Goal: Information Seeking & Learning: Learn about a topic

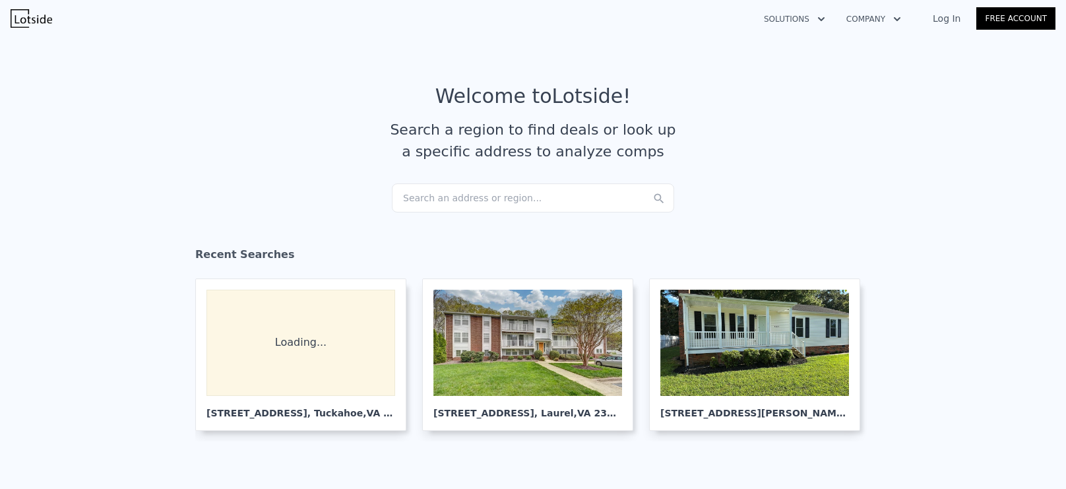
click at [497, 200] on div "Search an address or region..." at bounding box center [533, 197] width 282 height 29
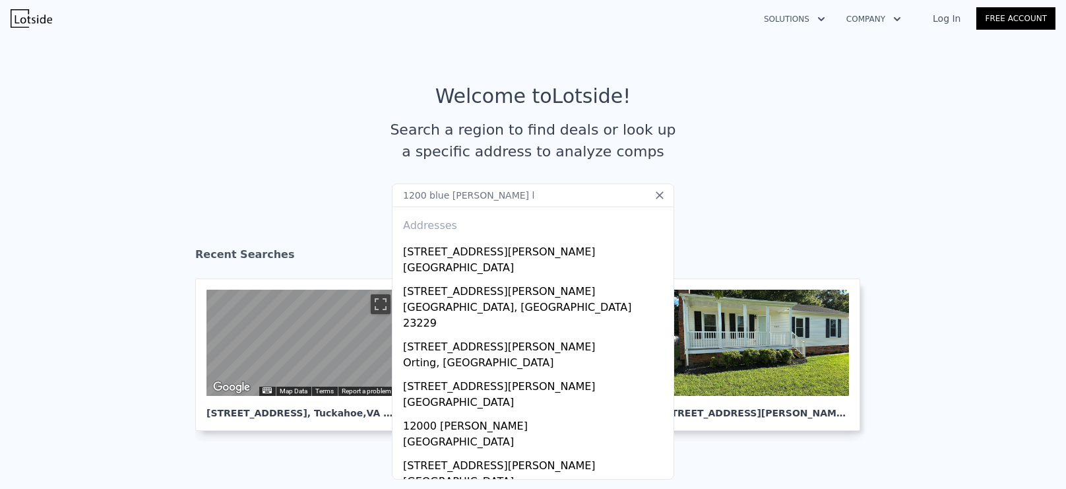
type input "1200 blue [PERSON_NAME] ln"
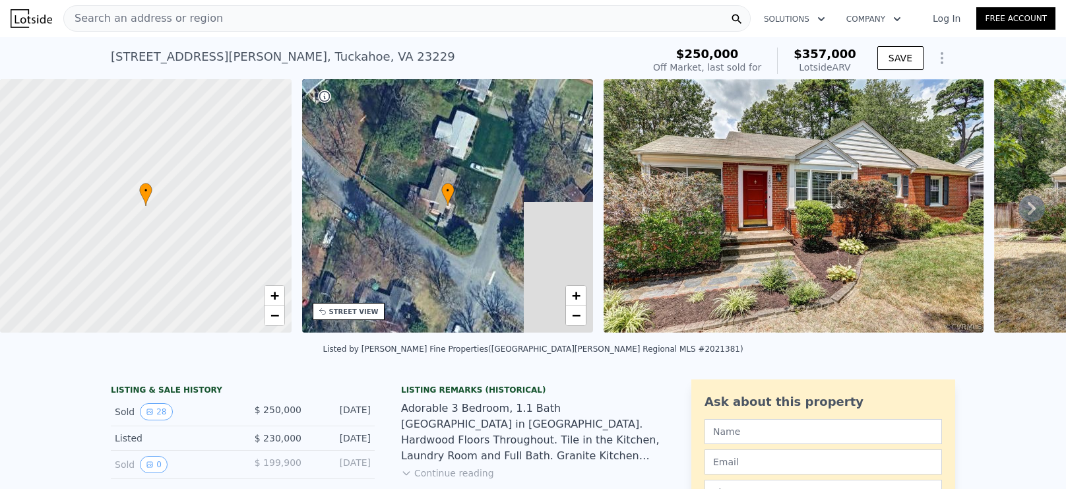
click at [727, 210] on img at bounding box center [793, 205] width 380 height 253
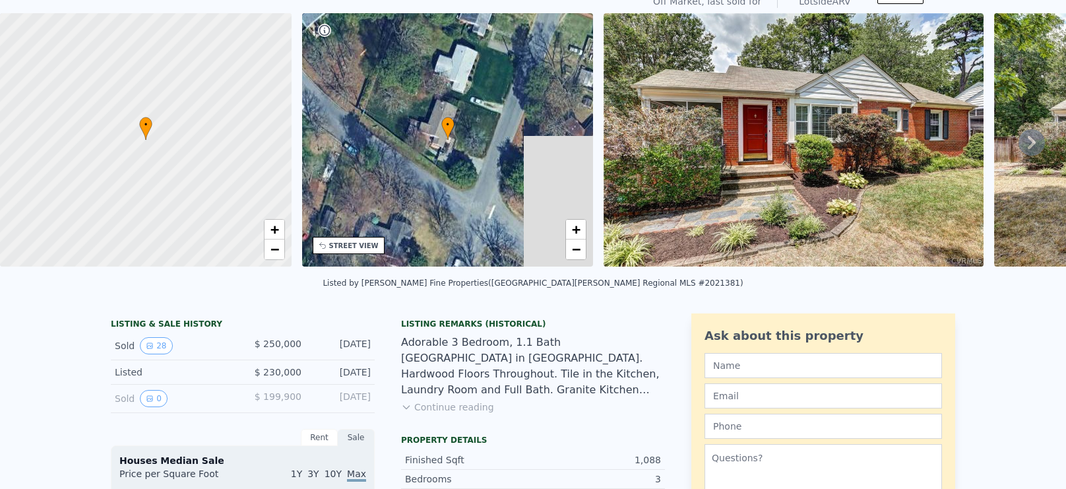
scroll to position [25, 0]
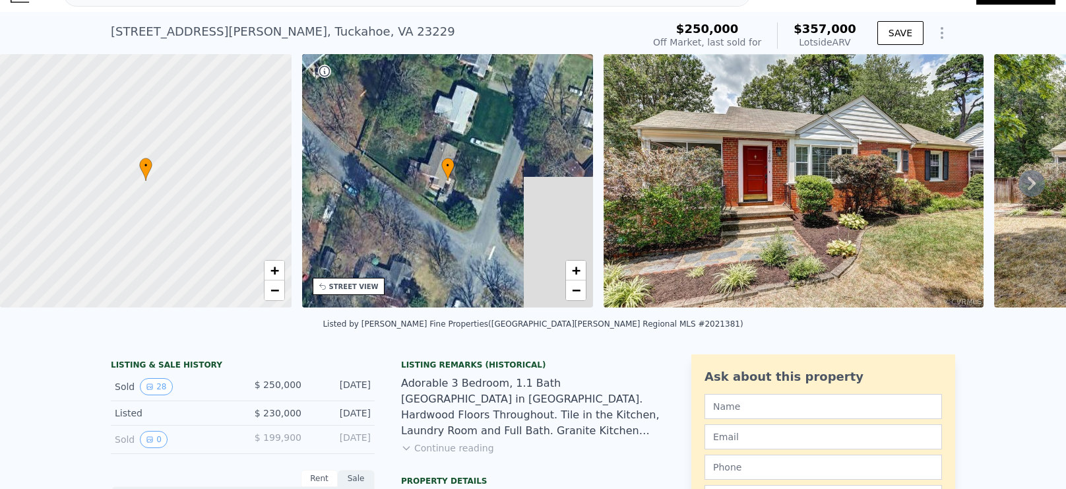
click at [456, 448] on button "Continue reading" at bounding box center [447, 447] width 93 height 13
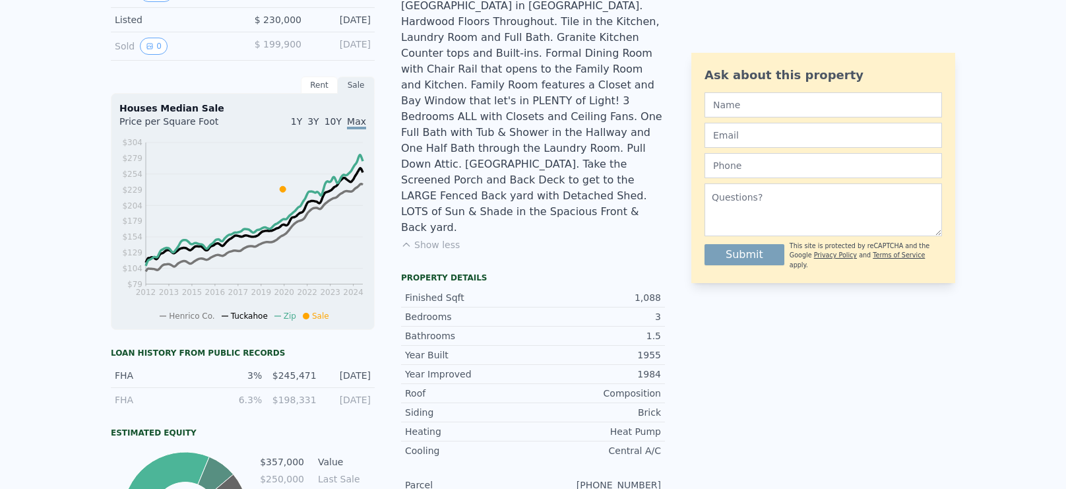
scroll to position [0, 0]
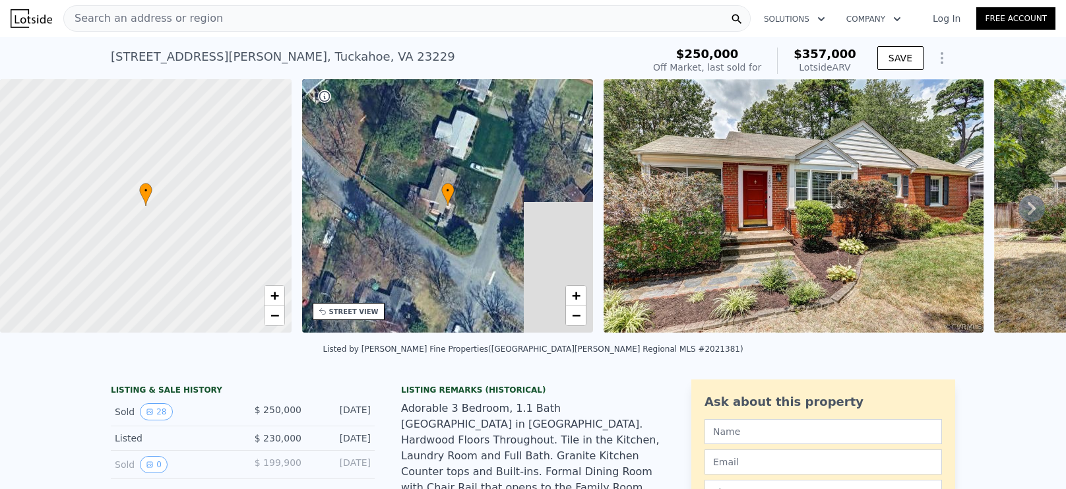
click at [199, 25] on span "Search an address or region" at bounding box center [143, 19] width 159 height 16
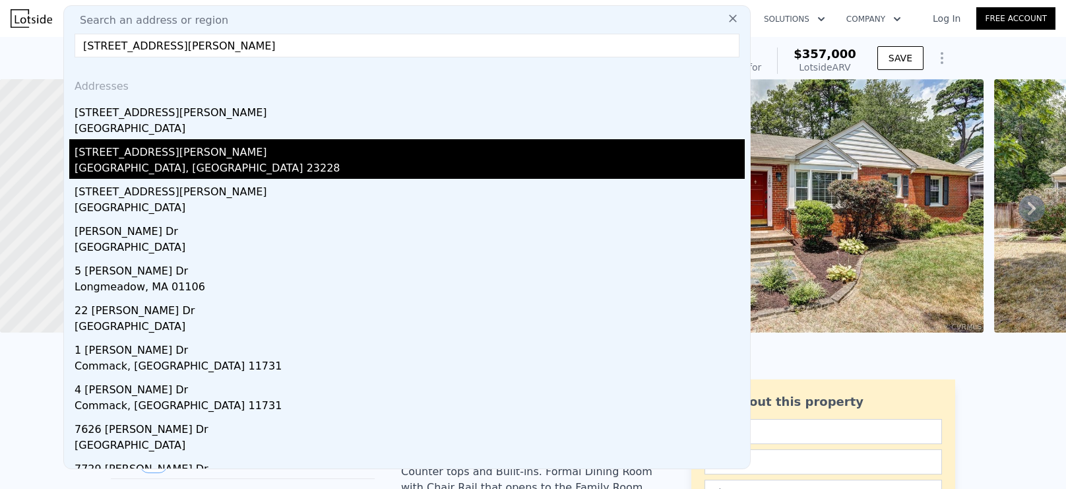
type input "[STREET_ADDRESS][PERSON_NAME]"
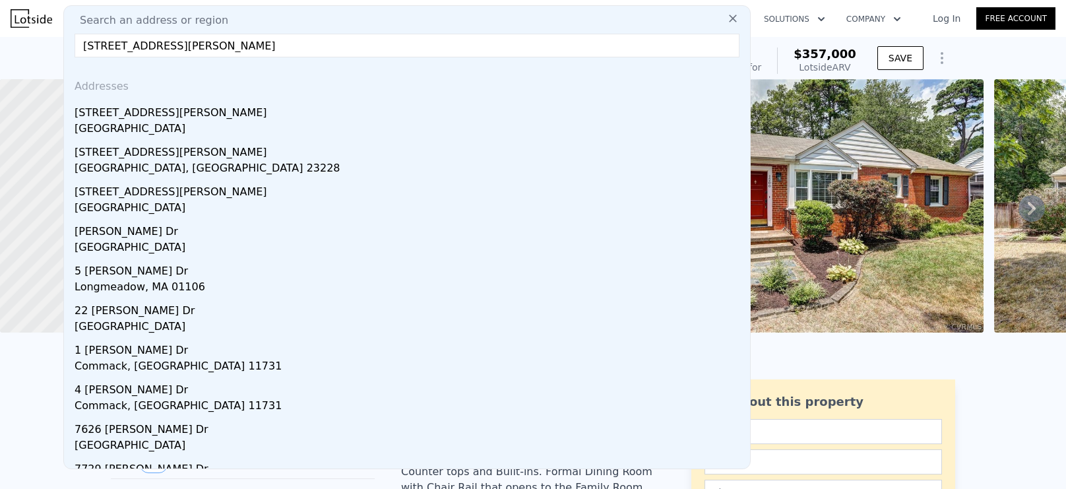
drag, startPoint x: 144, startPoint y: 154, endPoint x: 530, endPoint y: 238, distance: 394.3
click at [145, 153] on div "[STREET_ADDRESS][PERSON_NAME]" at bounding box center [410, 149] width 670 height 21
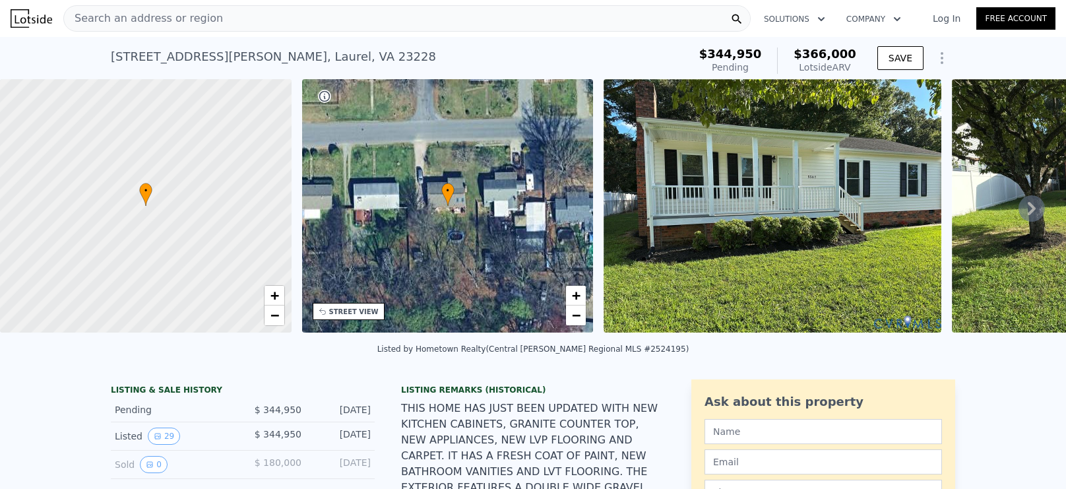
click at [1025, 211] on icon at bounding box center [1031, 208] width 26 height 26
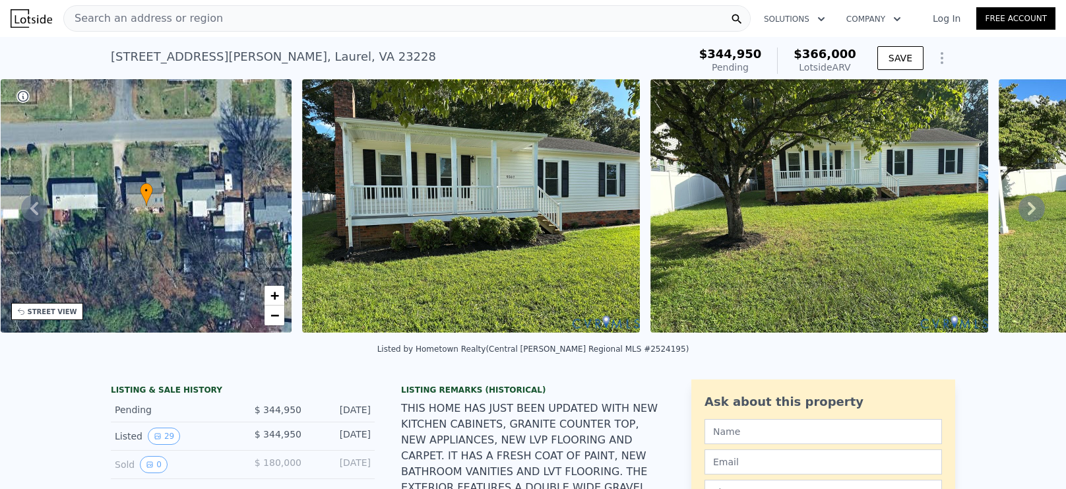
click at [1030, 206] on icon at bounding box center [1031, 208] width 26 height 26
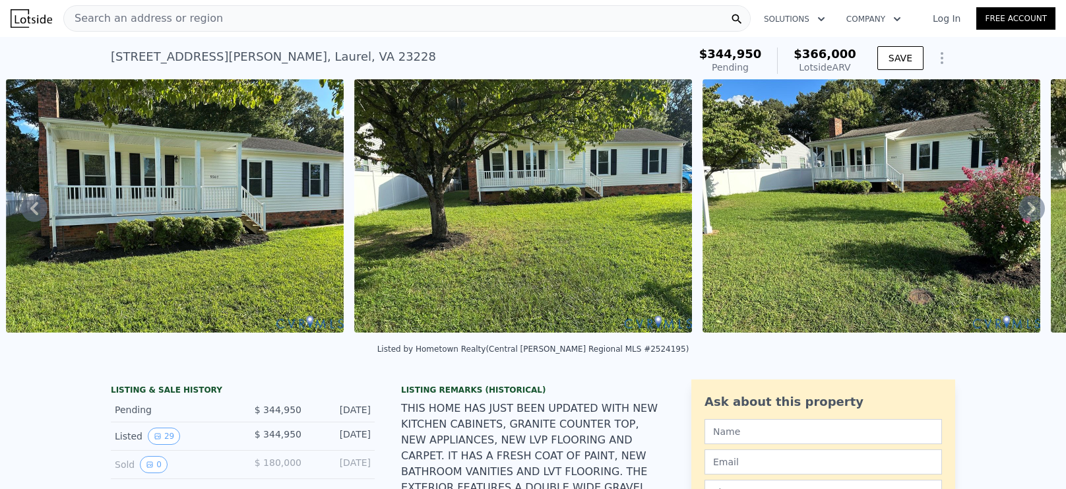
click at [1030, 206] on icon at bounding box center [1031, 208] width 26 height 26
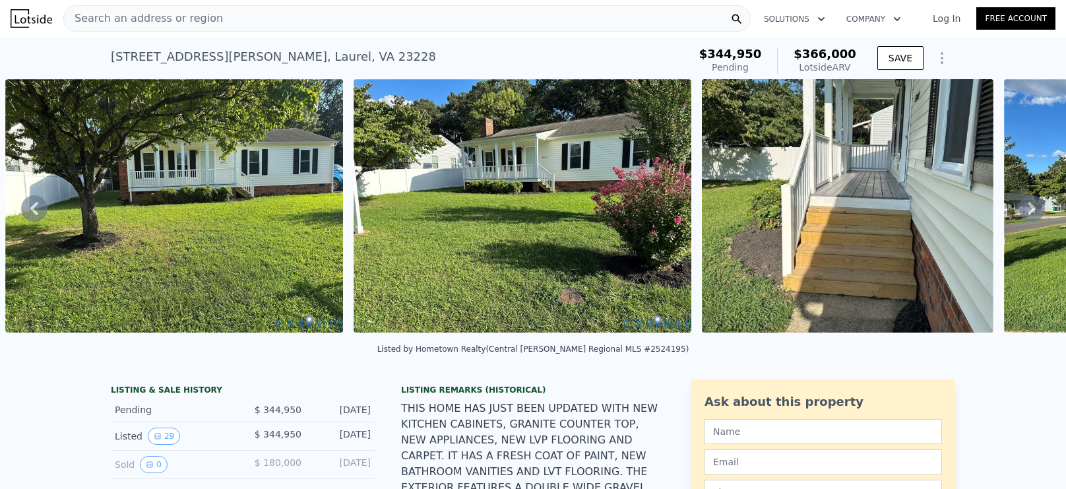
click at [1030, 206] on icon at bounding box center [1031, 208] width 26 height 26
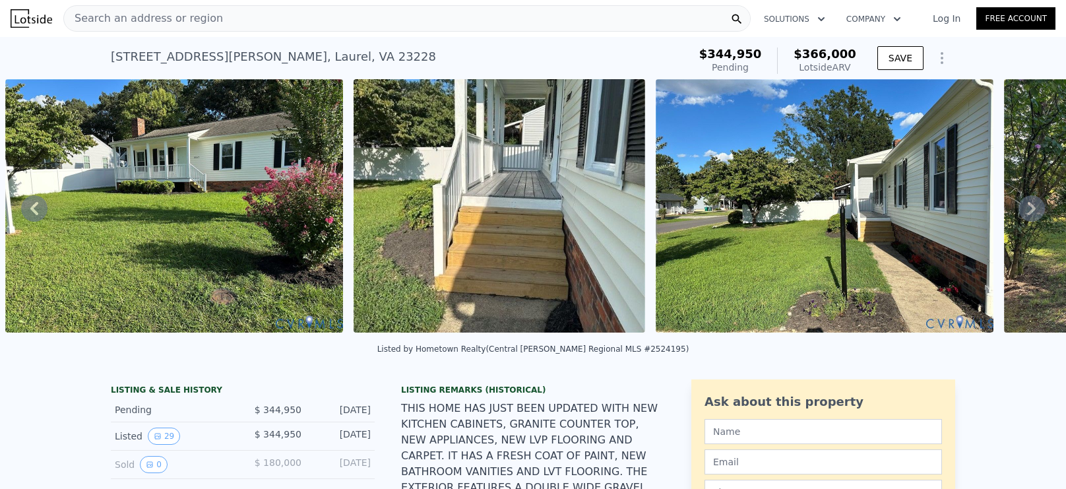
click at [1030, 206] on icon at bounding box center [1031, 208] width 26 height 26
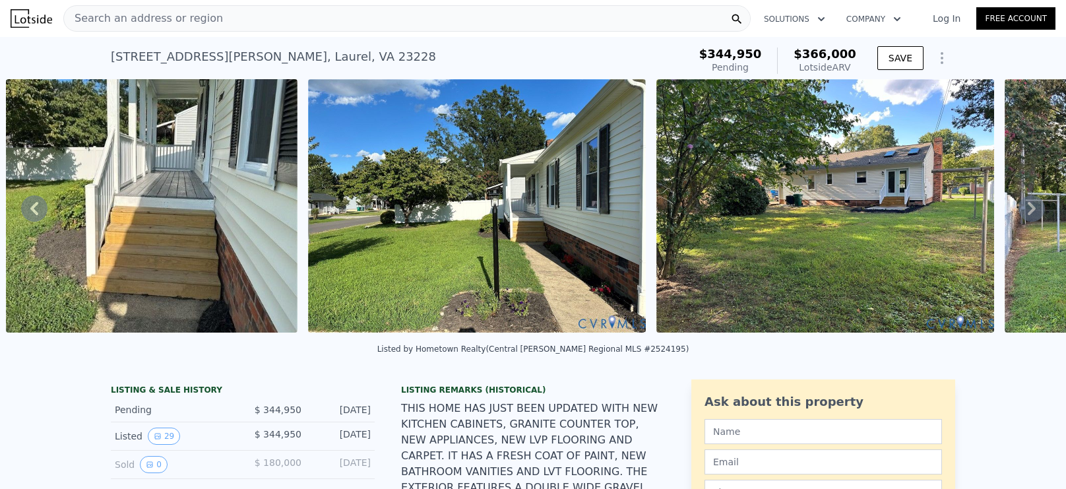
click at [1030, 206] on icon at bounding box center [1031, 208] width 26 height 26
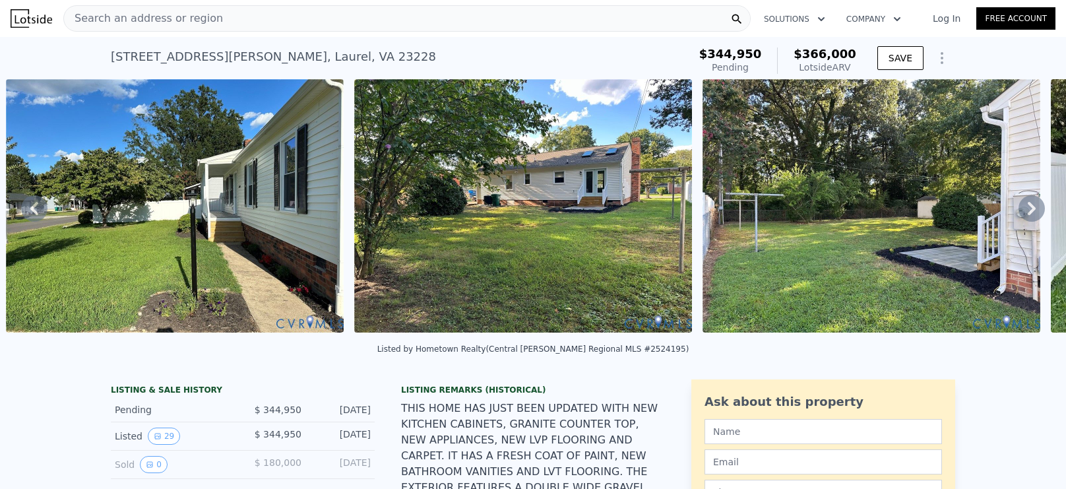
click at [1030, 206] on icon at bounding box center [1031, 208] width 26 height 26
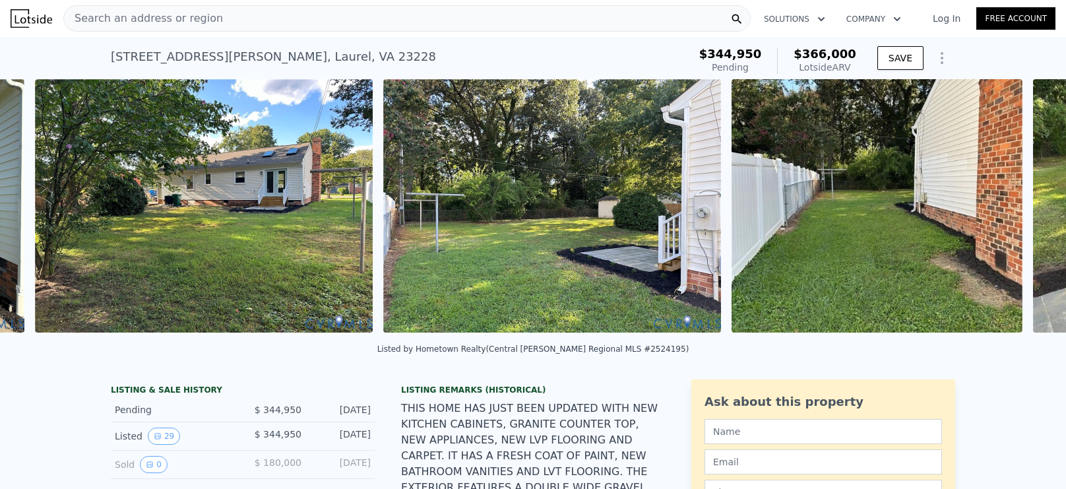
scroll to position [0, 2298]
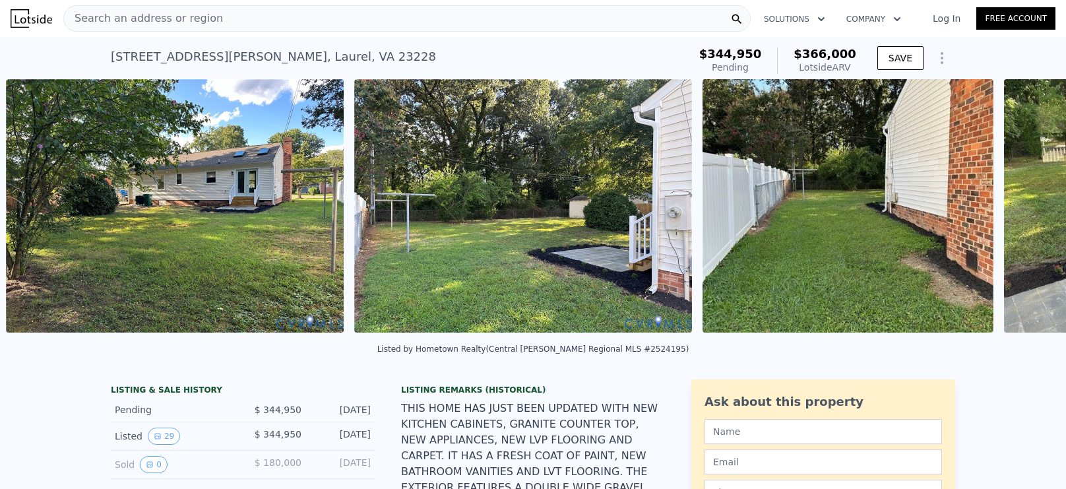
click at [1030, 206] on div "• + − • + − STREET VIEW Loading... SATELLITE VIEW" at bounding box center [533, 208] width 1066 height 258
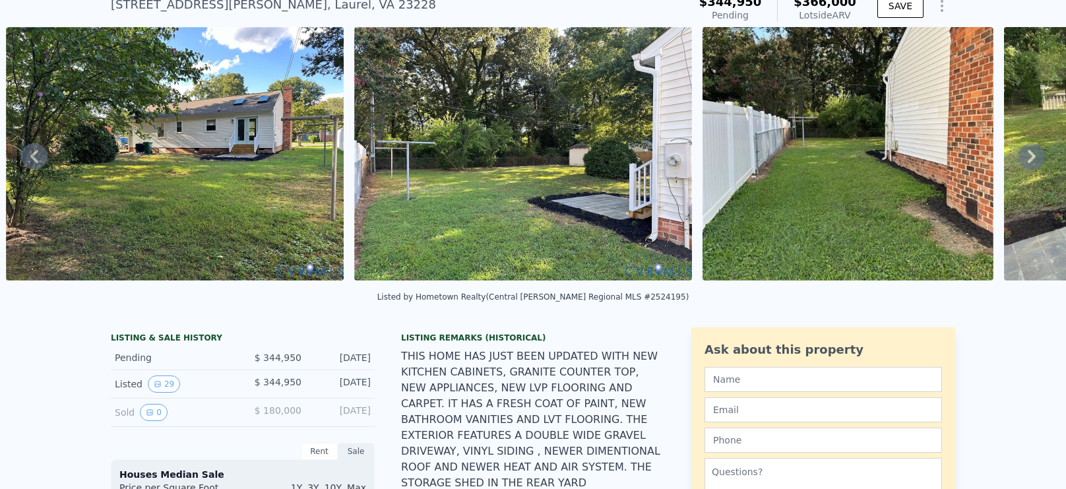
scroll to position [110, 0]
